Goal: Task Accomplishment & Management: Use online tool/utility

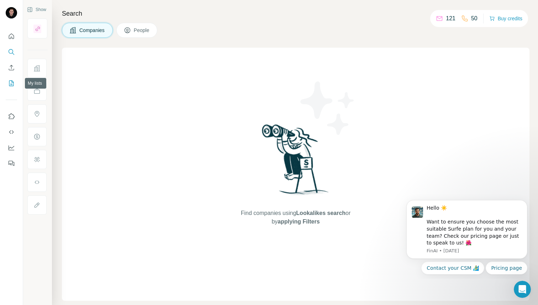
click at [11, 88] on button "My lists" at bounding box center [11, 83] width 11 height 13
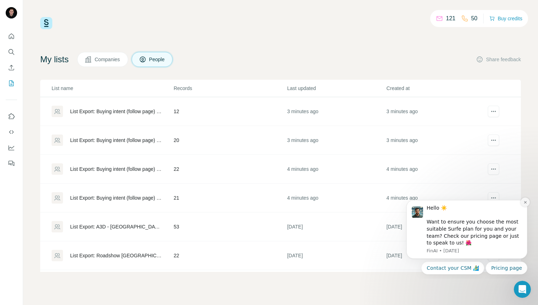
click at [526, 204] on icon "Dismiss notification" at bounding box center [525, 202] width 4 height 4
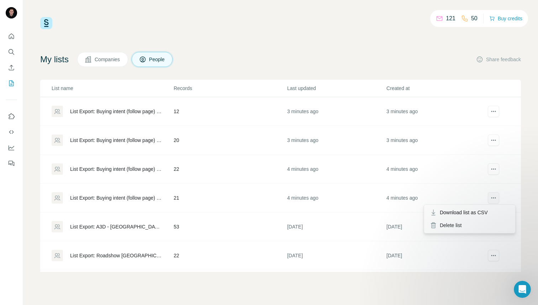
click at [495, 200] on icon "actions" at bounding box center [493, 197] width 7 height 7
click at [139, 197] on div "List Export: Buying intent (follow page) - [GEOGRAPHIC_DATA] Contacts - [DATE] …" at bounding box center [115, 197] width 91 height 7
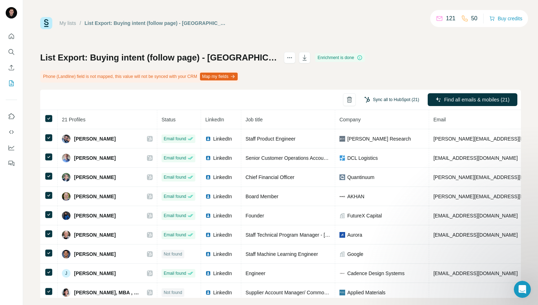
click at [375, 97] on button "Sync all to HubSpot (21)" at bounding box center [391, 99] width 65 height 11
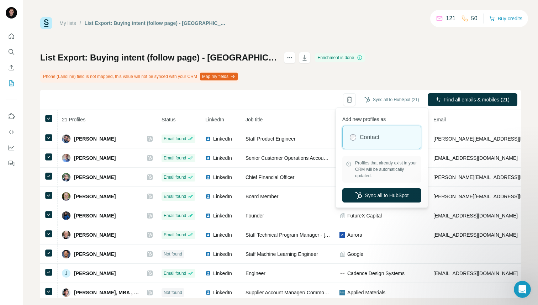
click at [386, 74] on div "List Export: Buying intent (follow page) - [GEOGRAPHIC_DATA] Contacts - [DATE] …" at bounding box center [280, 175] width 481 height 246
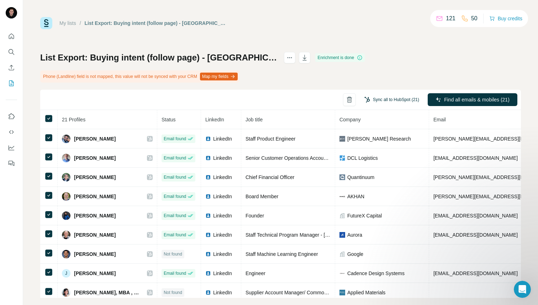
click at [407, 97] on button "Sync all to HubSpot (21)" at bounding box center [391, 99] width 65 height 11
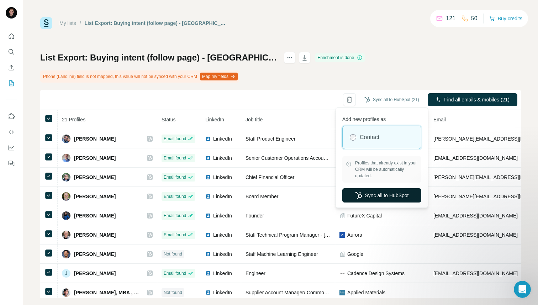
click at [374, 194] on button "Sync all to HubSpot" at bounding box center [381, 195] width 79 height 14
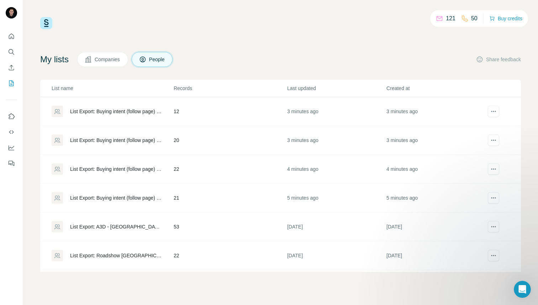
click at [120, 171] on div "List Export: Buying intent (follow page) - [GEOGRAPHIC_DATA] Contacts - [DATE] …" at bounding box center [115, 168] width 91 height 7
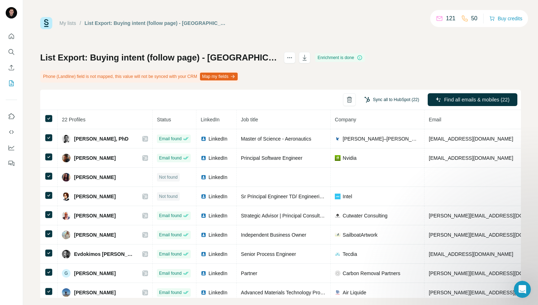
click at [401, 100] on button "Sync all to HubSpot (22)" at bounding box center [391, 99] width 65 height 11
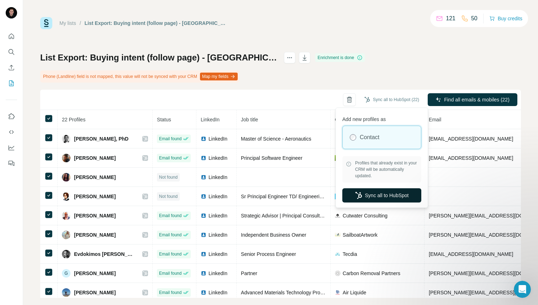
click at [370, 193] on button "Sync all to HubSpot" at bounding box center [381, 195] width 79 height 14
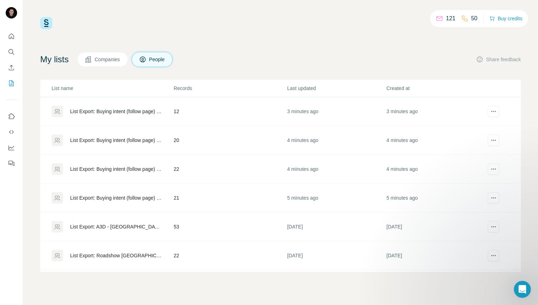
click at [138, 141] on div "List Export: Buying intent (follow page) - [GEOGRAPHIC_DATA] Contacts - [DATE] …" at bounding box center [115, 140] width 91 height 7
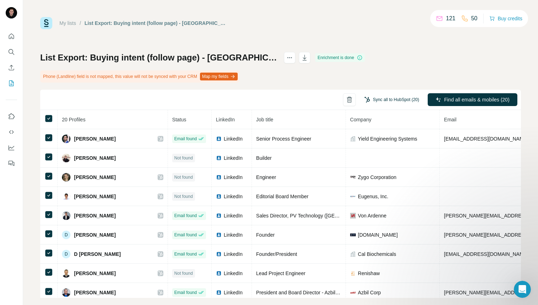
click at [381, 100] on button "Sync all to HubSpot (20)" at bounding box center [391, 99] width 65 height 11
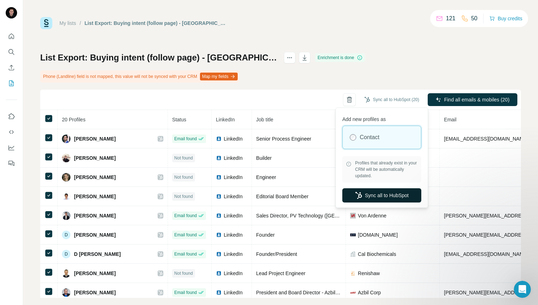
click at [363, 197] on button "Sync all to HubSpot" at bounding box center [381, 195] width 79 height 14
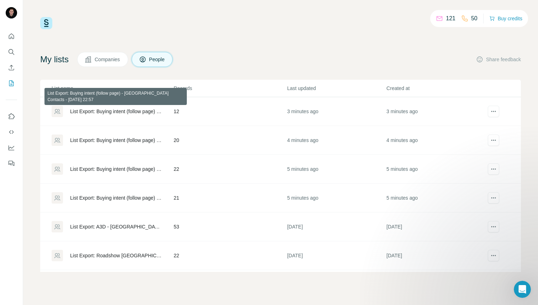
click at [117, 112] on div "List Export: Buying intent (follow page) - [GEOGRAPHIC_DATA] Contacts - [DATE] …" at bounding box center [115, 111] width 91 height 7
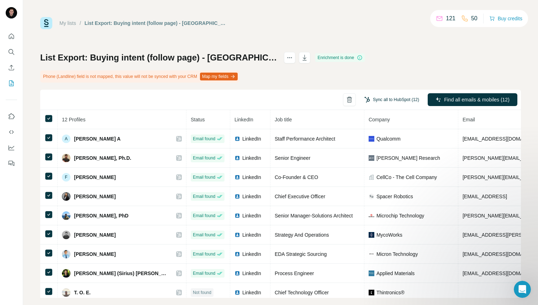
click at [389, 99] on button "Sync all to HubSpot (12)" at bounding box center [391, 99] width 65 height 11
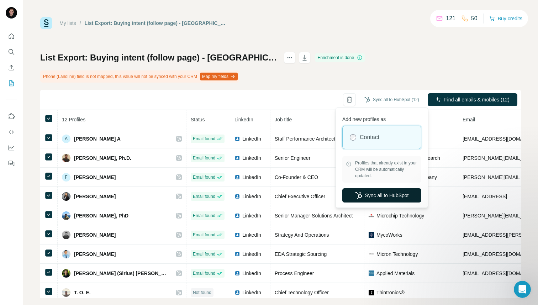
click at [378, 193] on button "Sync all to HubSpot" at bounding box center [381, 195] width 79 height 14
